Goal: Find contact information: Obtain details needed to contact an individual or organization

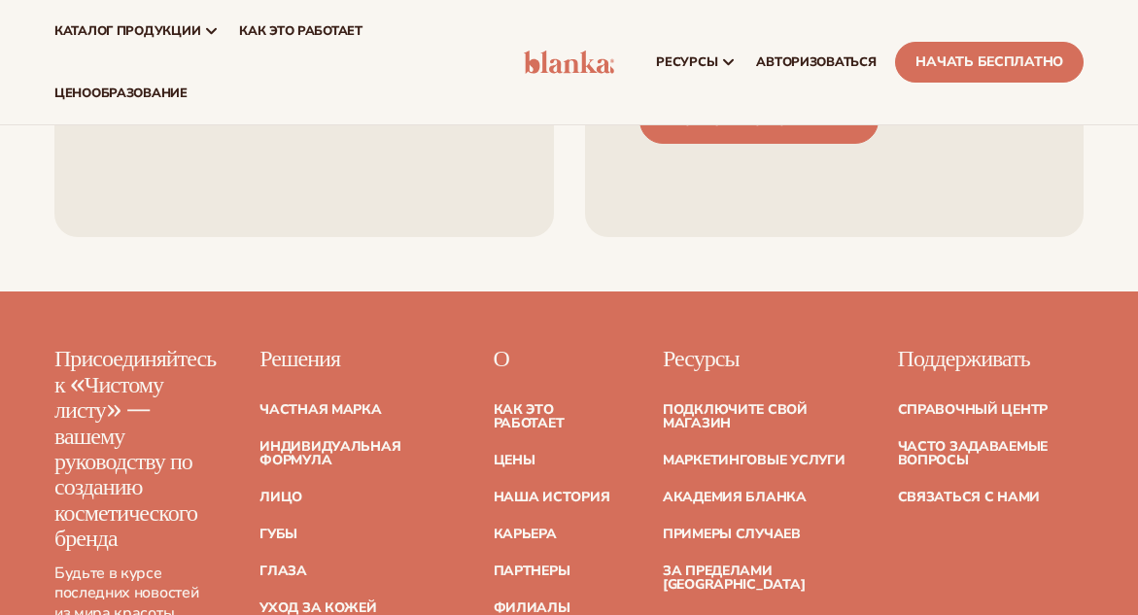
scroll to position [8432, 0]
click at [987, 489] on font "Связаться с нами" at bounding box center [969, 498] width 143 height 18
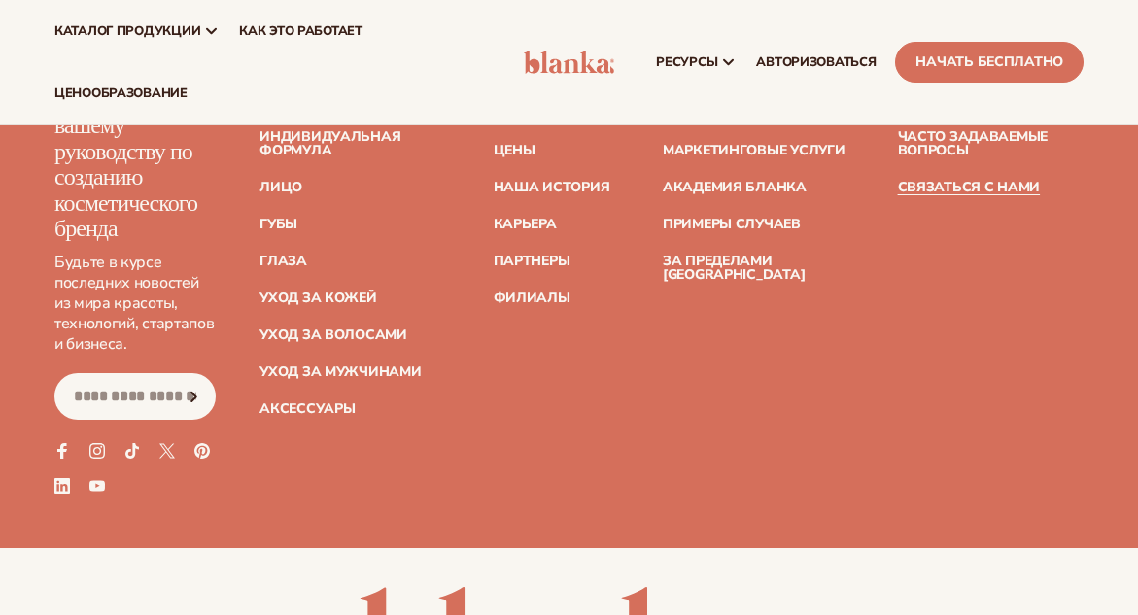
scroll to position [1909, 0]
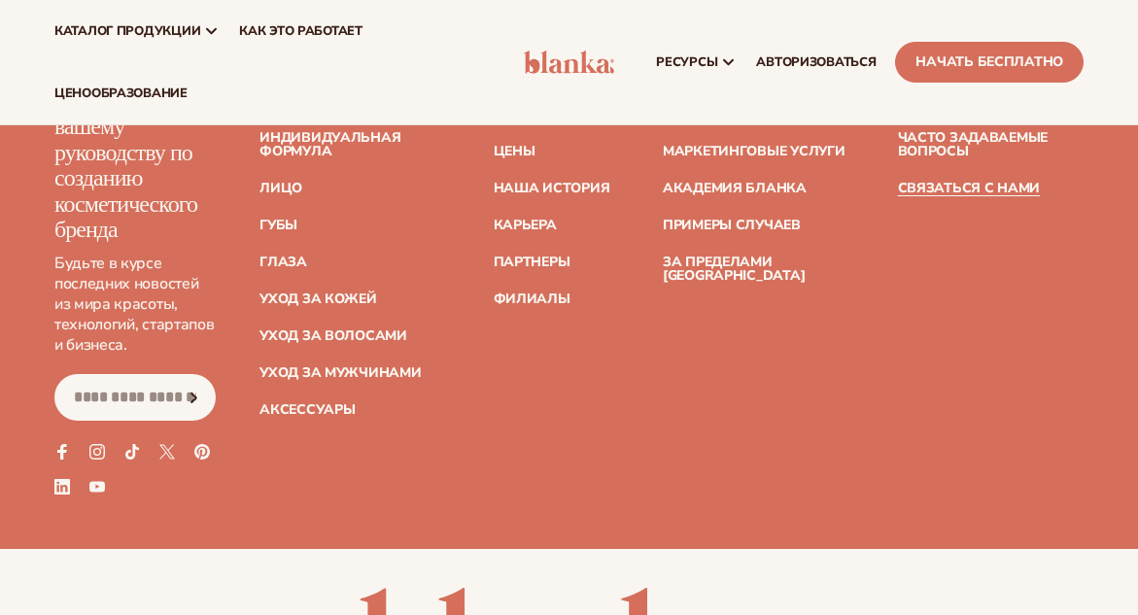
click at [130, 404] on input "Email" at bounding box center [134, 397] width 161 height 47
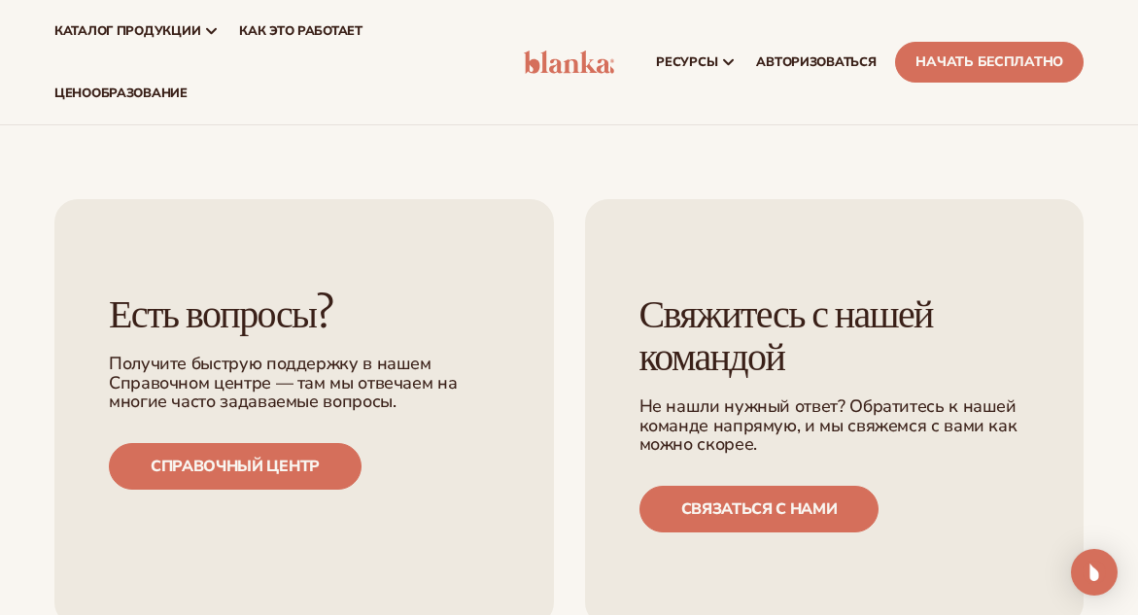
scroll to position [646, 0]
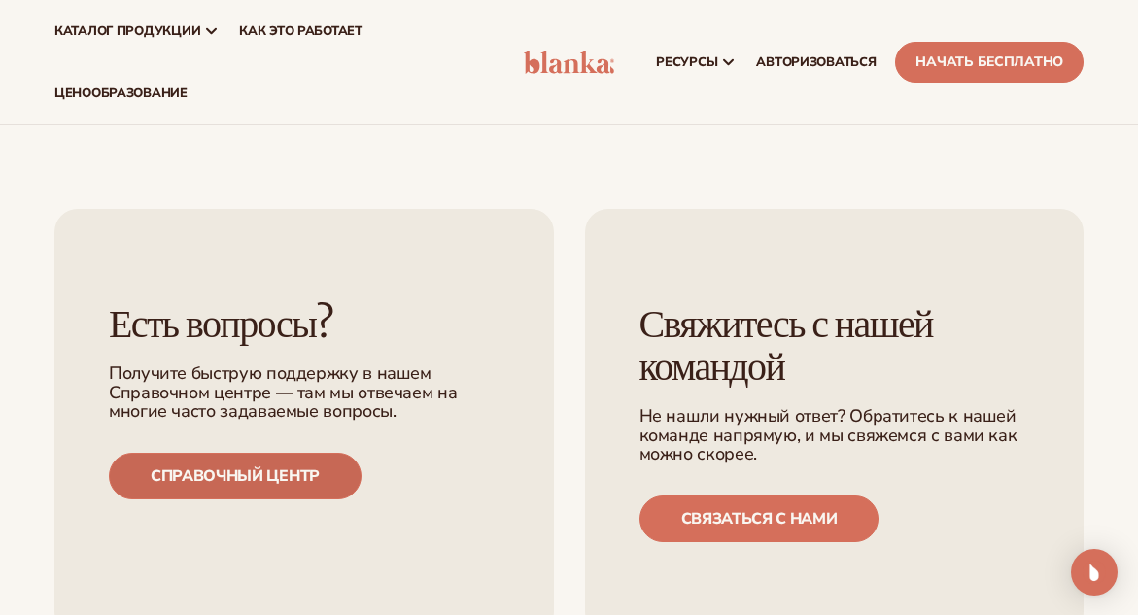
click at [201, 483] on font "Справочный центр" at bounding box center [235, 476] width 169 height 21
